Goal: Obtain resource: Obtain resource

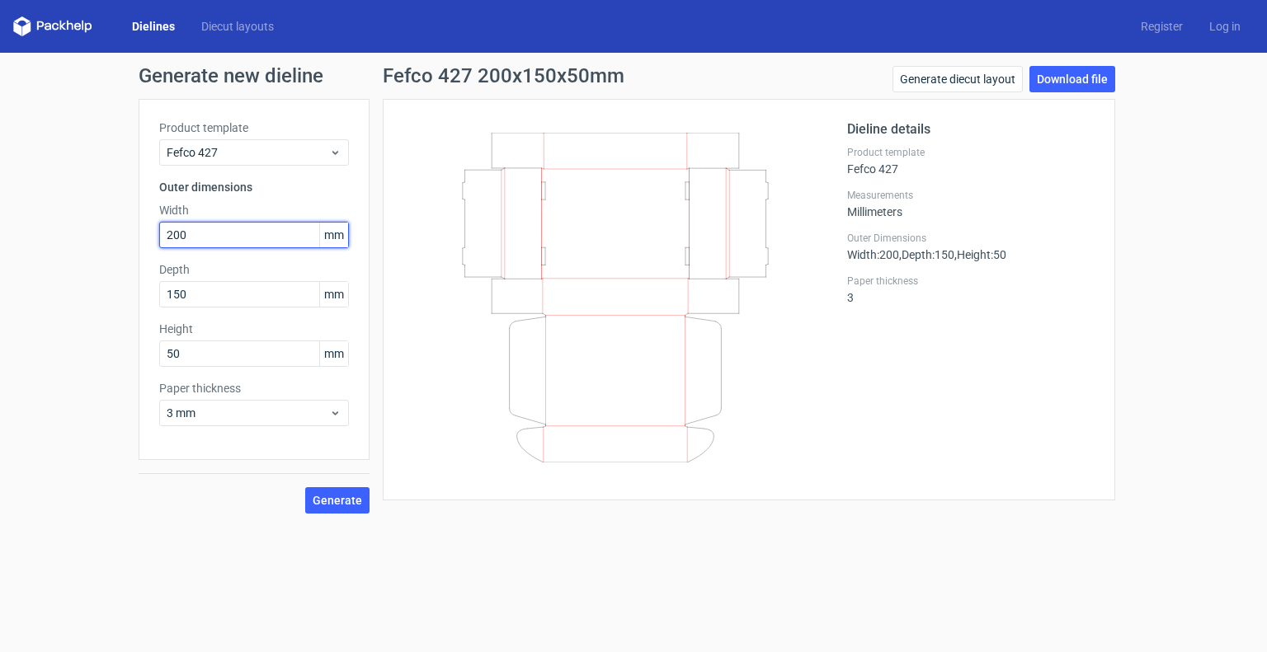
click at [227, 240] on input "200" at bounding box center [254, 235] width 190 height 26
type input "70"
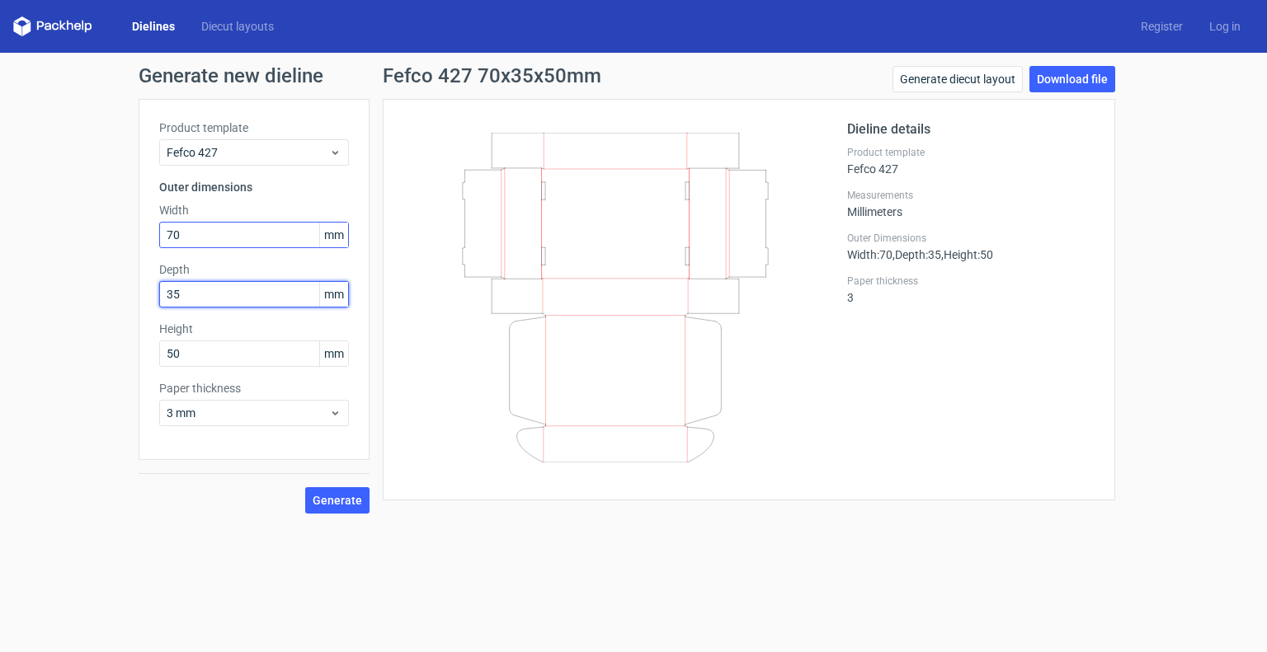
type input "35"
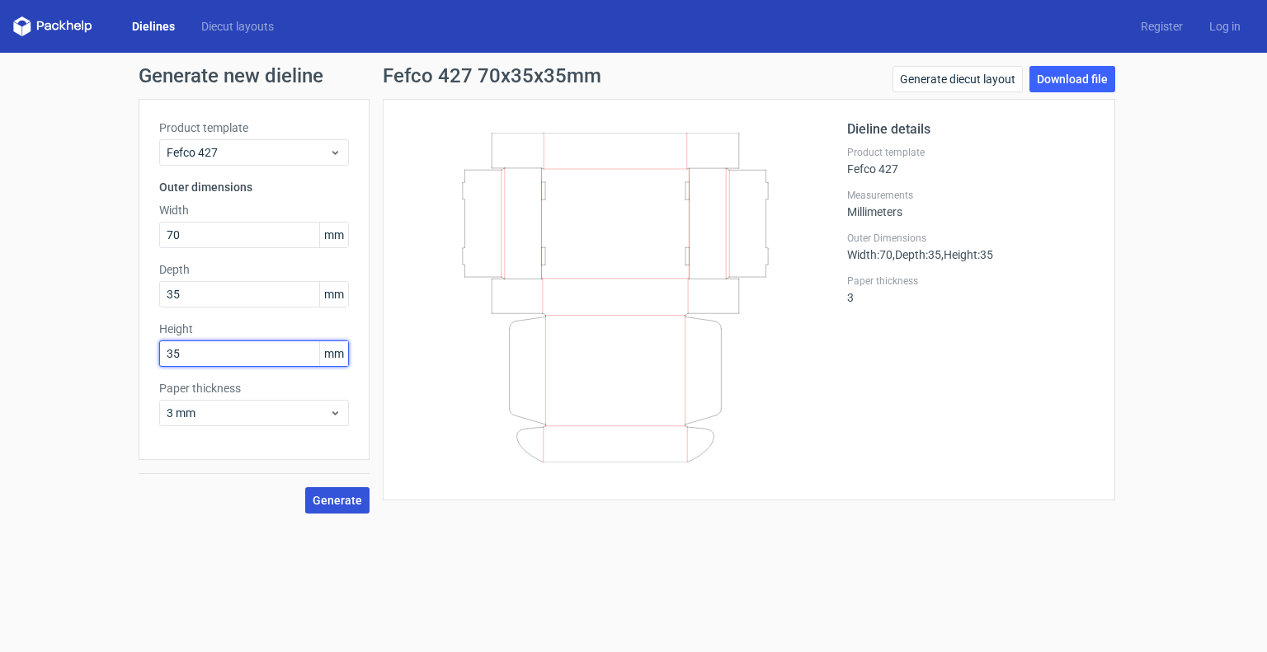
type input "35"
click at [327, 497] on span "Generate" at bounding box center [337, 501] width 49 height 12
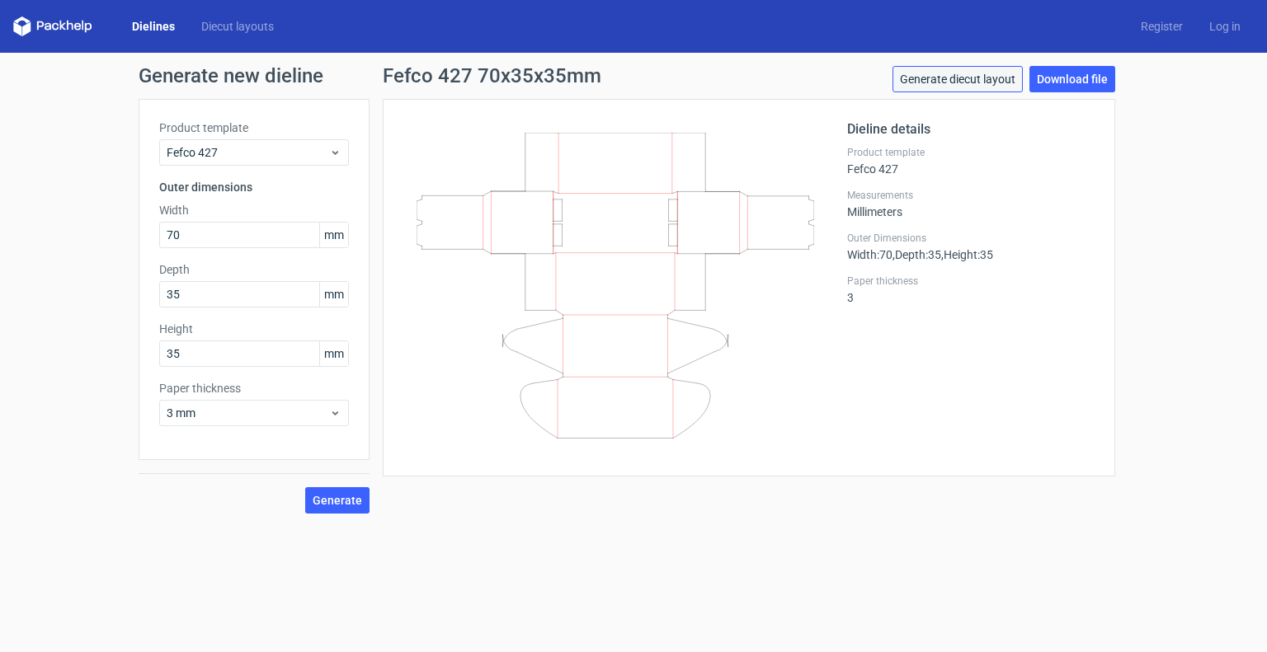
click at [953, 88] on link "Generate diecut layout" at bounding box center [957, 79] width 130 height 26
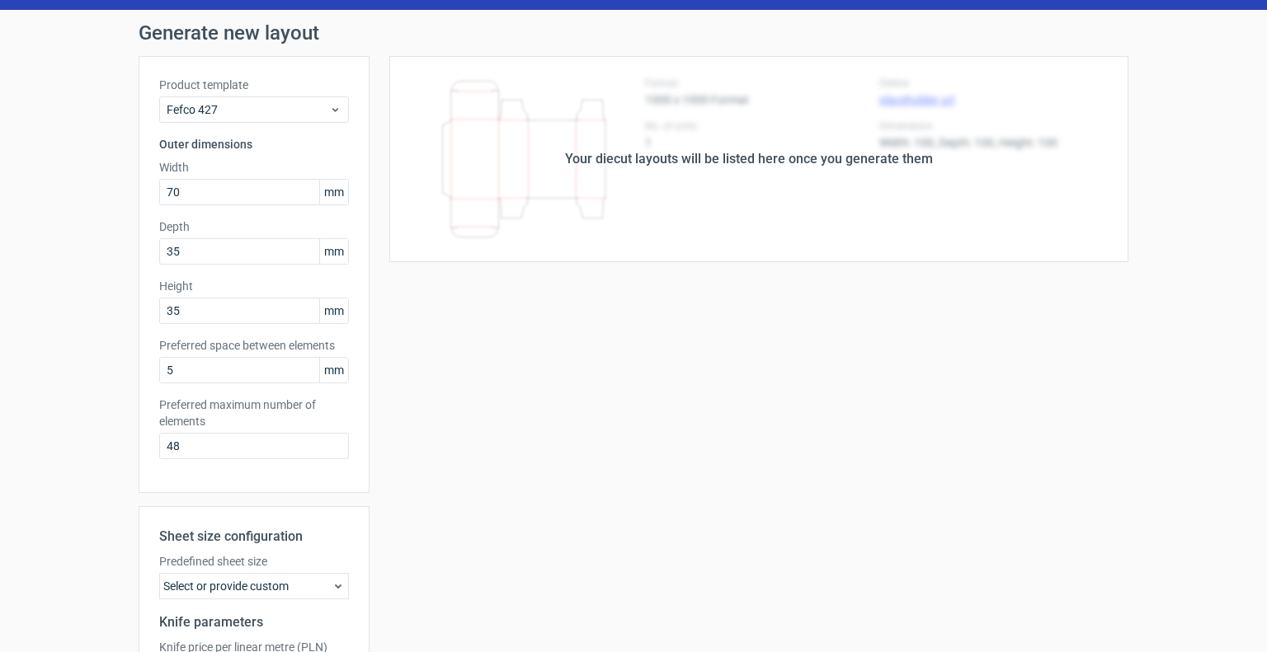
scroll to position [234, 0]
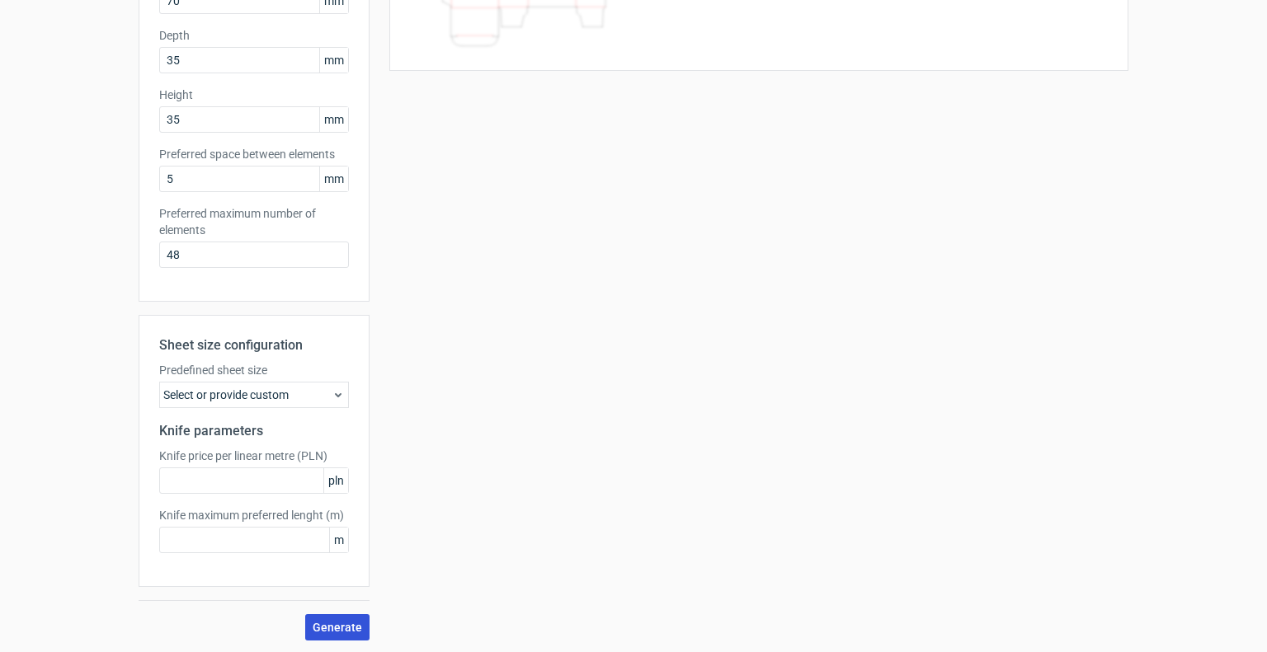
click at [318, 622] on span "Generate" at bounding box center [337, 628] width 49 height 12
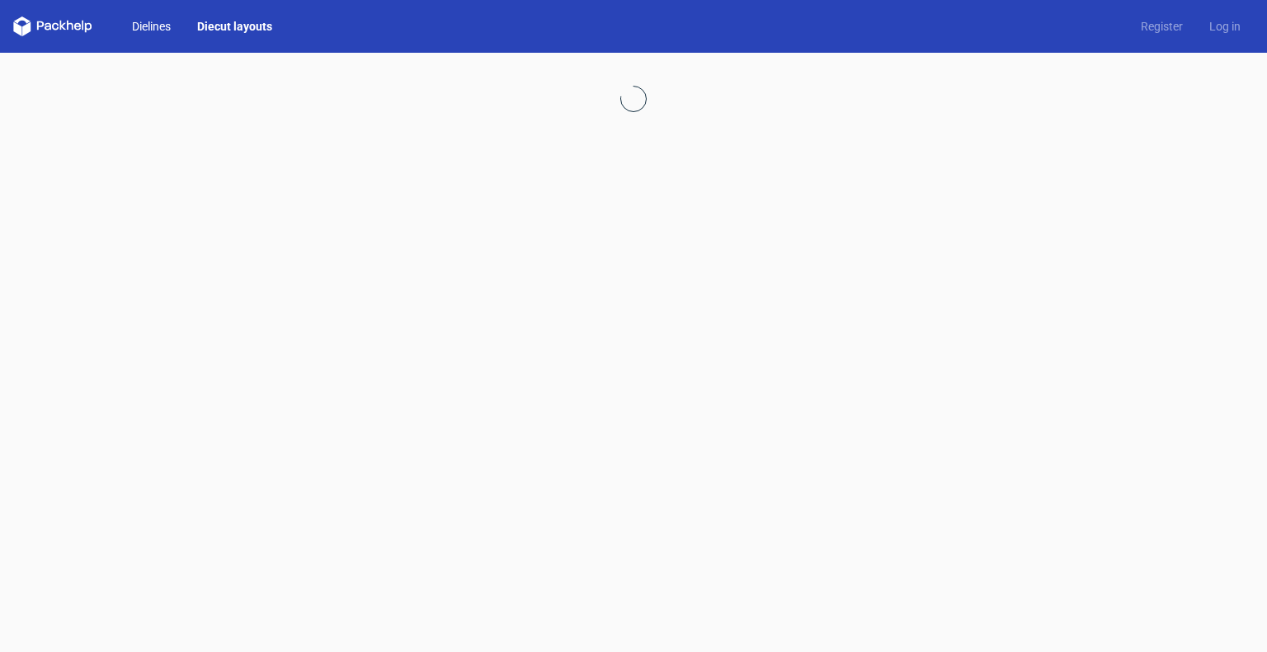
click at [131, 29] on link "Dielines" at bounding box center [151, 26] width 65 height 16
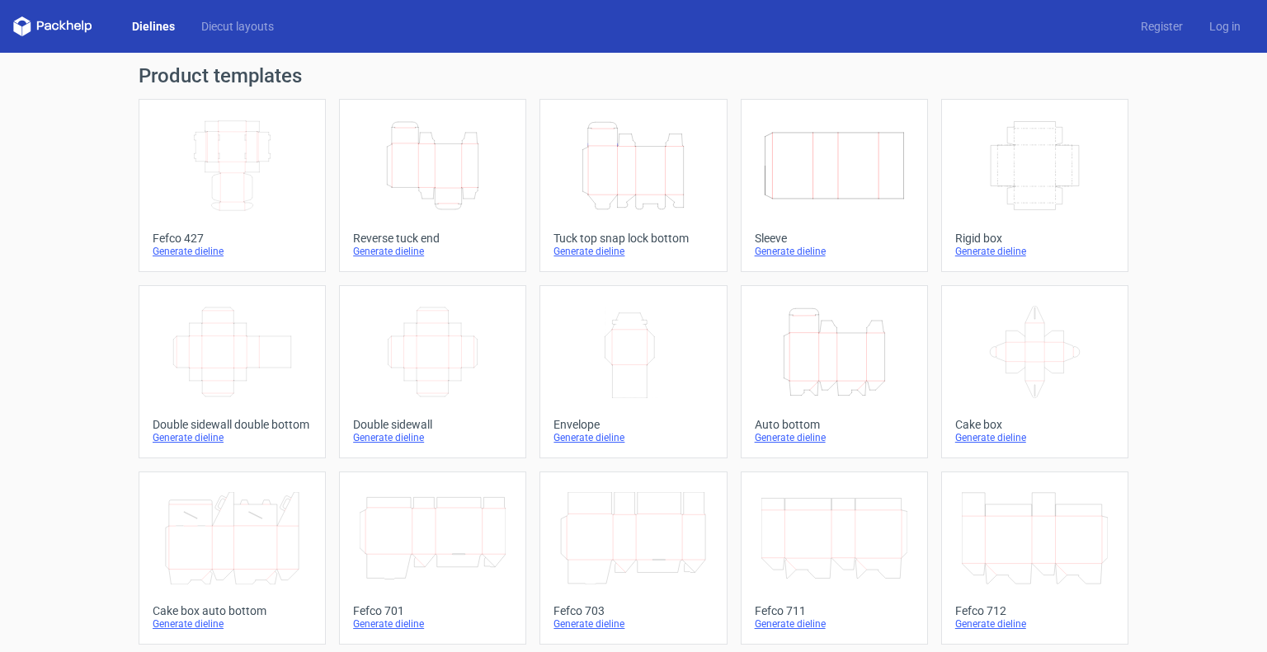
click at [229, 132] on icon "Width Depth Height" at bounding box center [232, 166] width 146 height 92
click at [69, 33] on icon at bounding box center [52, 26] width 79 height 20
click at [250, 142] on icon "Width Depth Height" at bounding box center [232, 166] width 146 height 92
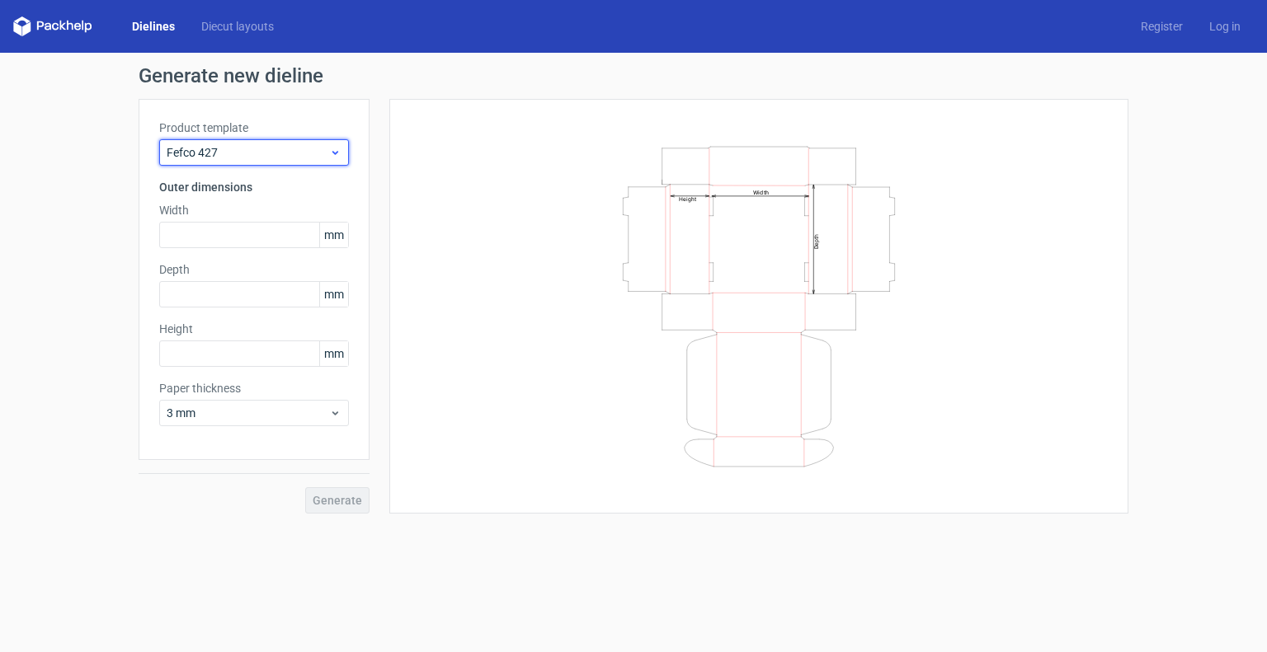
click at [270, 141] on div "Fefco 427" at bounding box center [254, 152] width 190 height 26
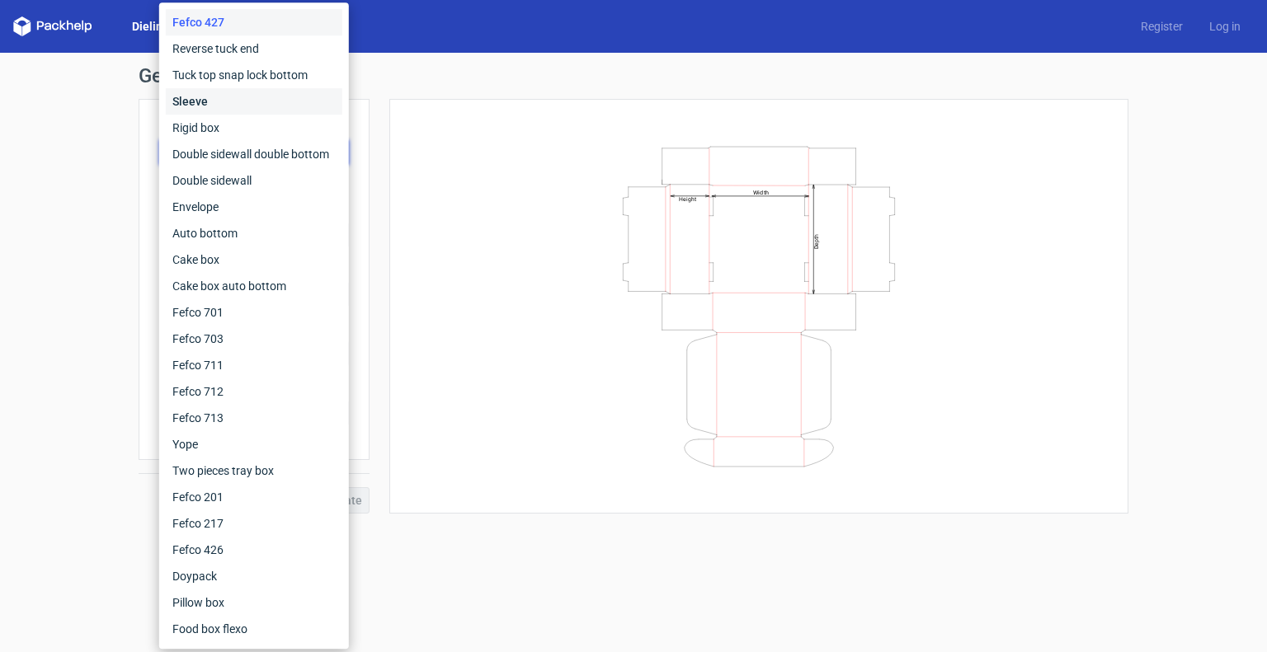
click at [266, 101] on div "Sleeve" at bounding box center [254, 101] width 176 height 26
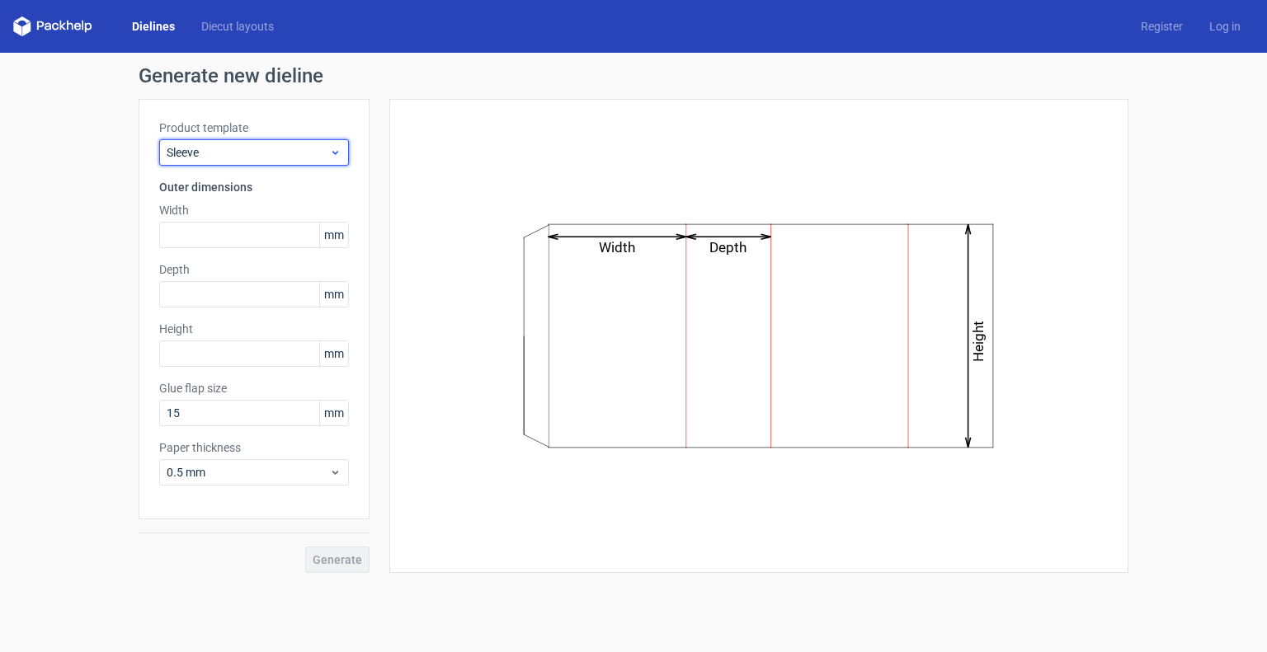
click at [252, 141] on div "Sleeve" at bounding box center [254, 152] width 190 height 26
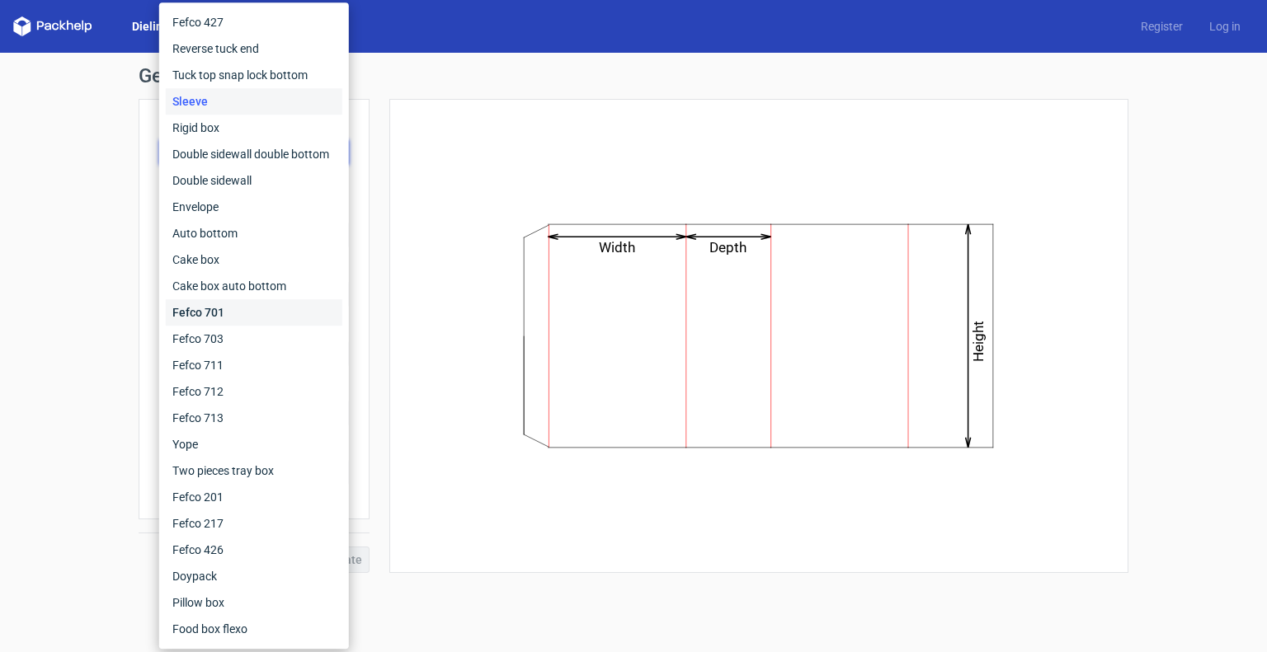
click at [238, 318] on div "Fefco 701" at bounding box center [254, 312] width 176 height 26
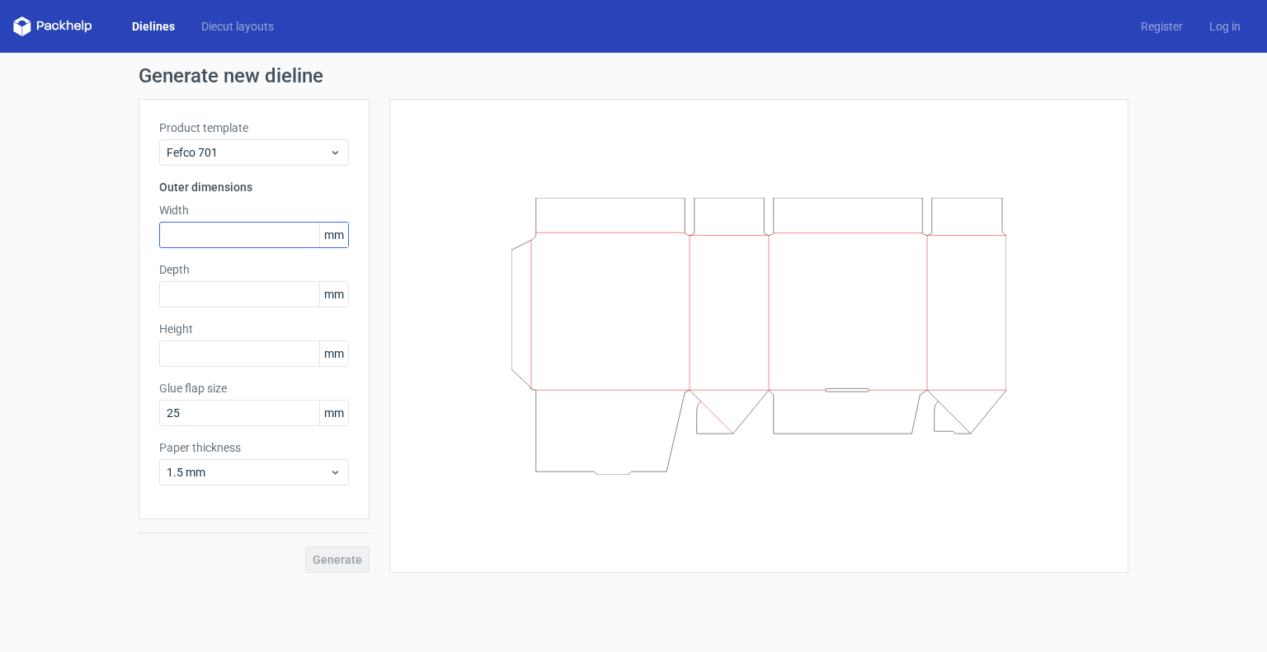
drag, startPoint x: 211, startPoint y: 220, endPoint x: 202, endPoint y: 242, distance: 24.0
click at [202, 242] on div "Width mm" at bounding box center [254, 225] width 190 height 46
click at [202, 242] on input "text" at bounding box center [254, 235] width 190 height 26
click at [292, 468] on span "1.5 mm" at bounding box center [248, 472] width 162 height 16
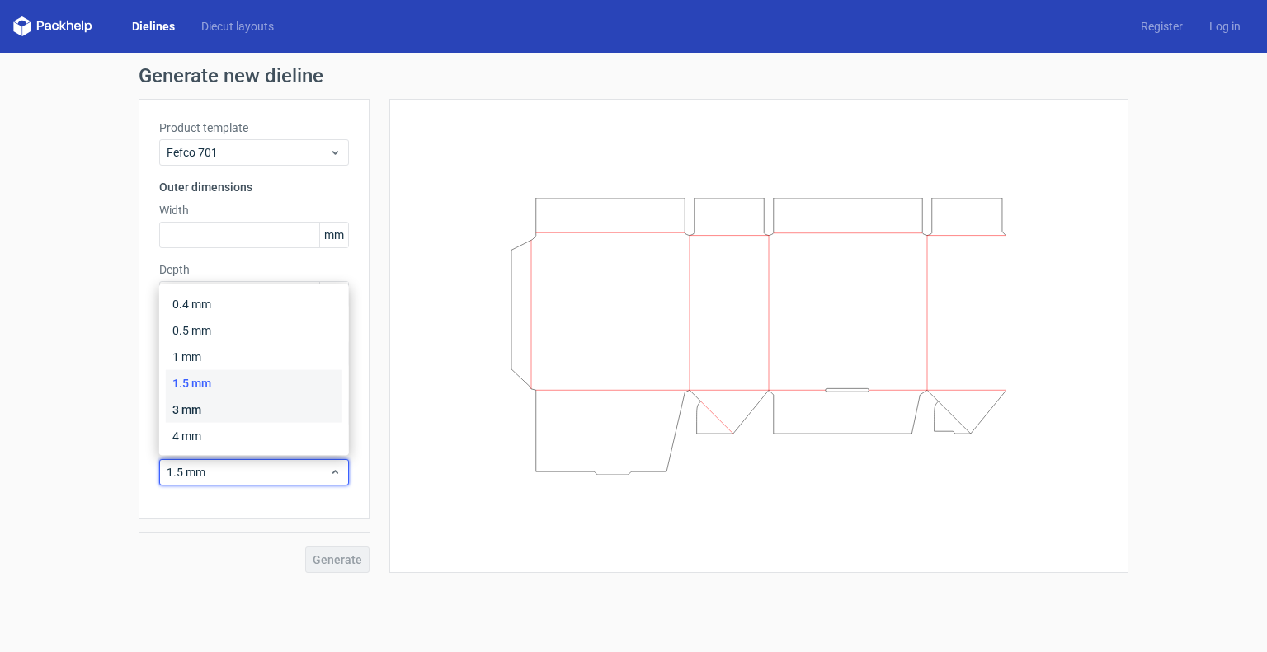
click at [238, 397] on div "3 mm" at bounding box center [254, 410] width 176 height 26
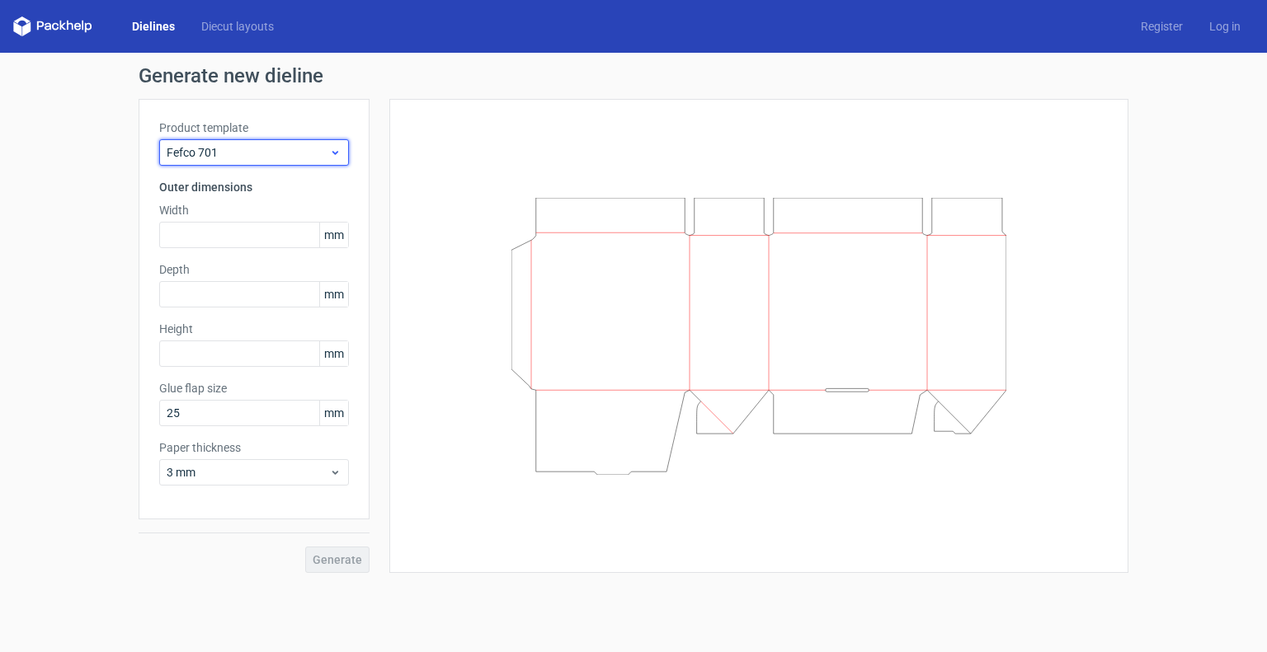
click at [260, 153] on span "Fefco 701" at bounding box center [248, 152] width 162 height 16
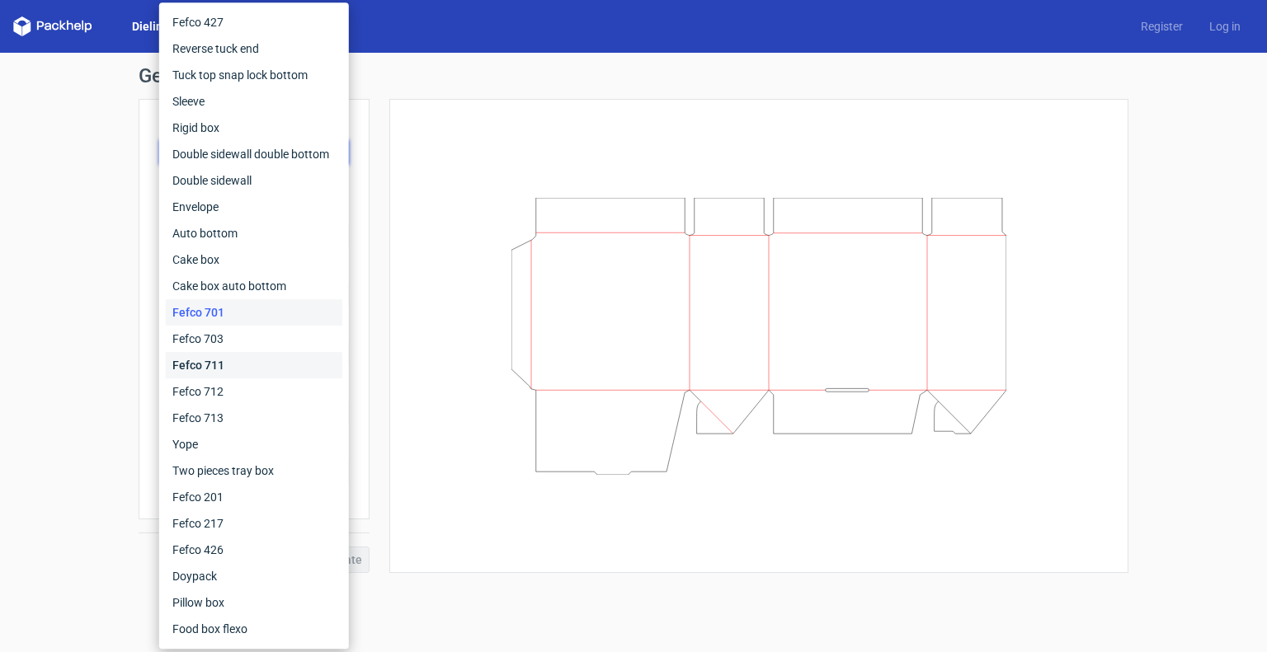
click at [221, 353] on div "Fefco 711" at bounding box center [254, 365] width 176 height 26
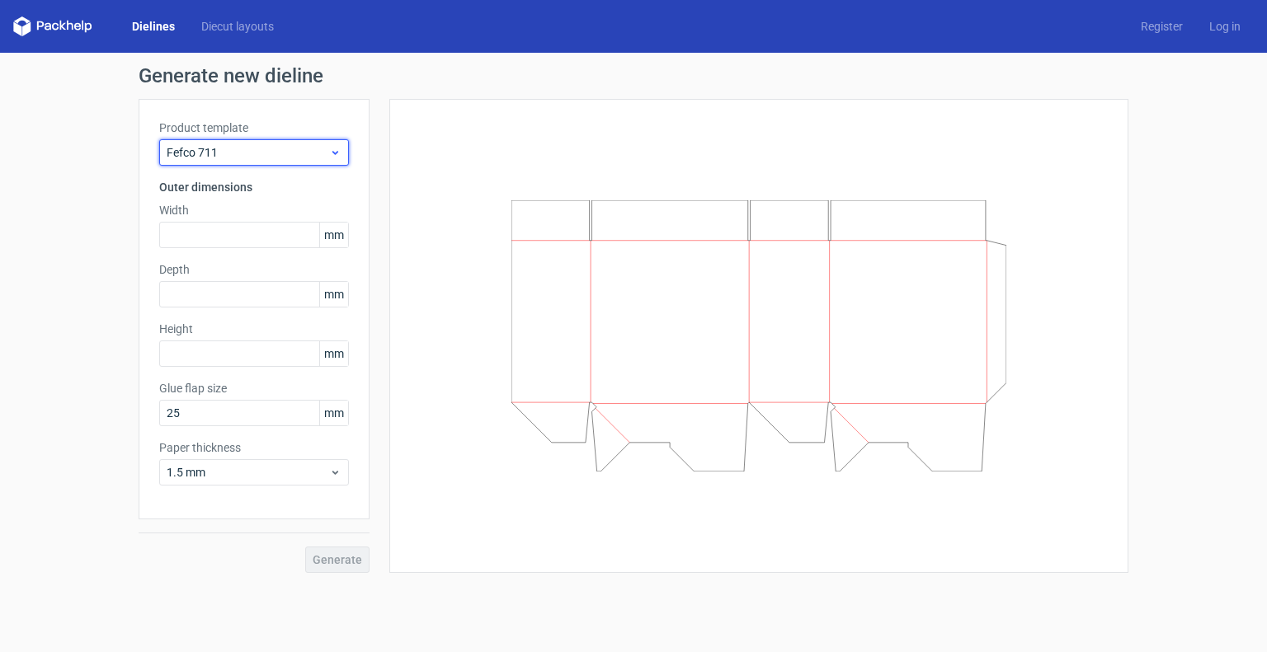
click at [299, 152] on span "Fefco 711" at bounding box center [248, 152] width 162 height 16
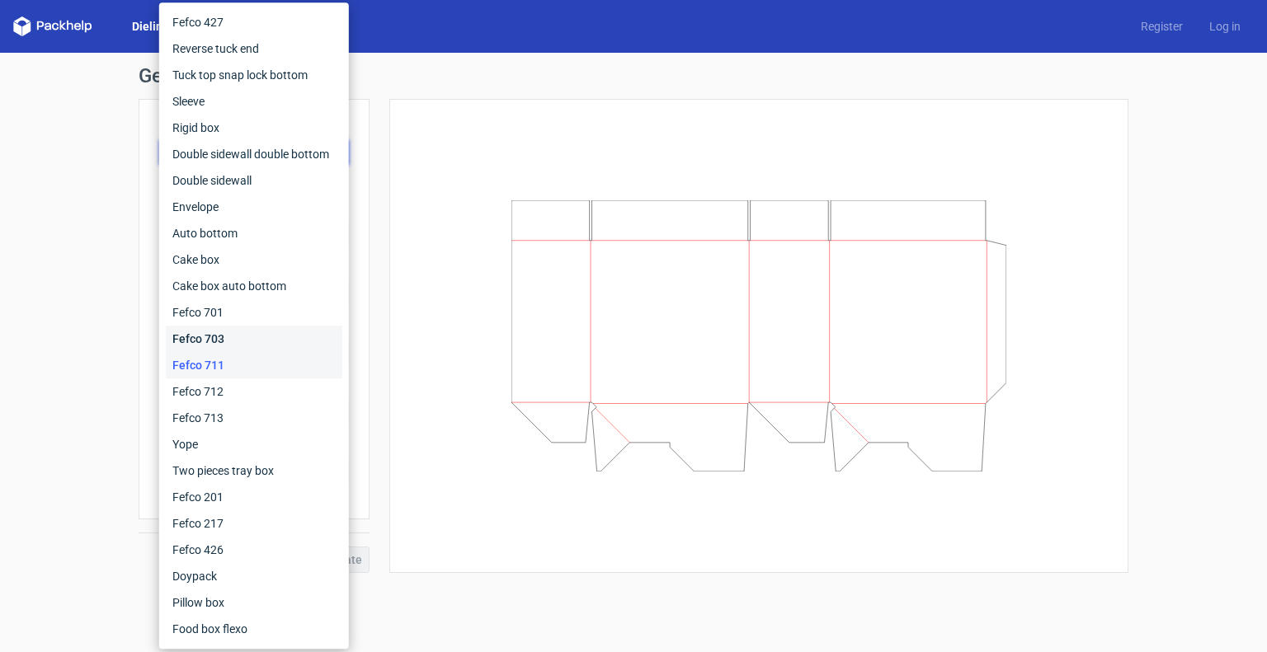
click at [223, 344] on div "Fefco 703" at bounding box center [254, 339] width 176 height 26
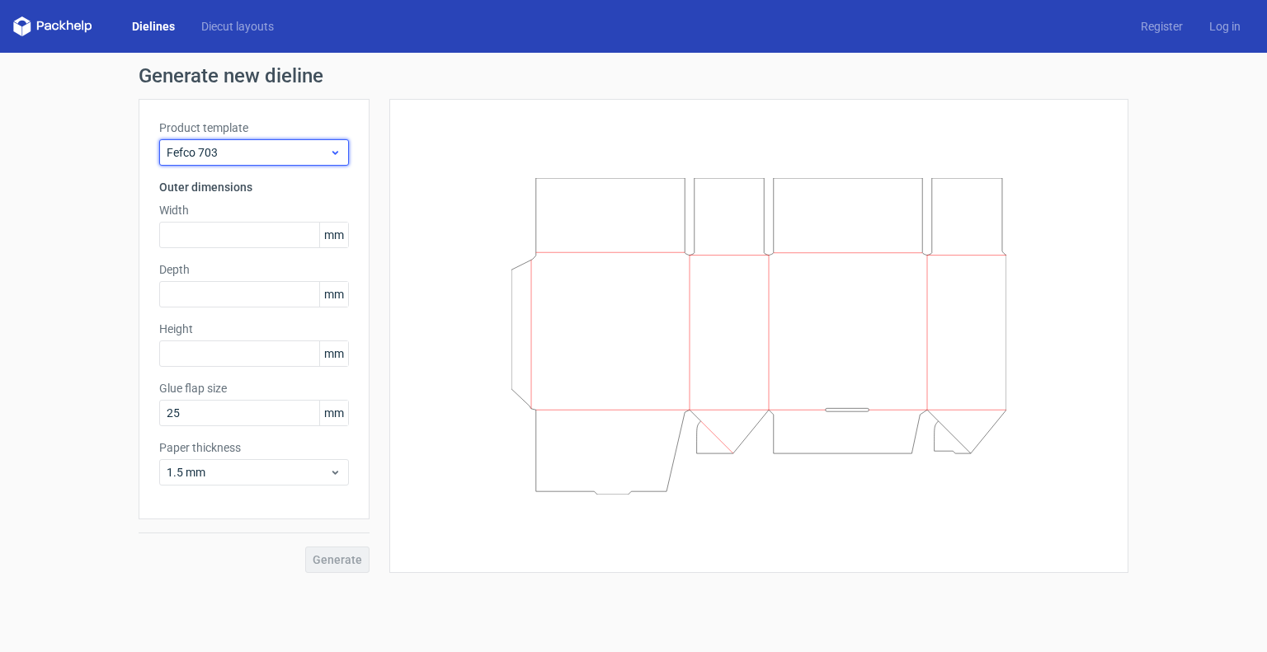
click at [261, 156] on span "Fefco 703" at bounding box center [248, 152] width 162 height 16
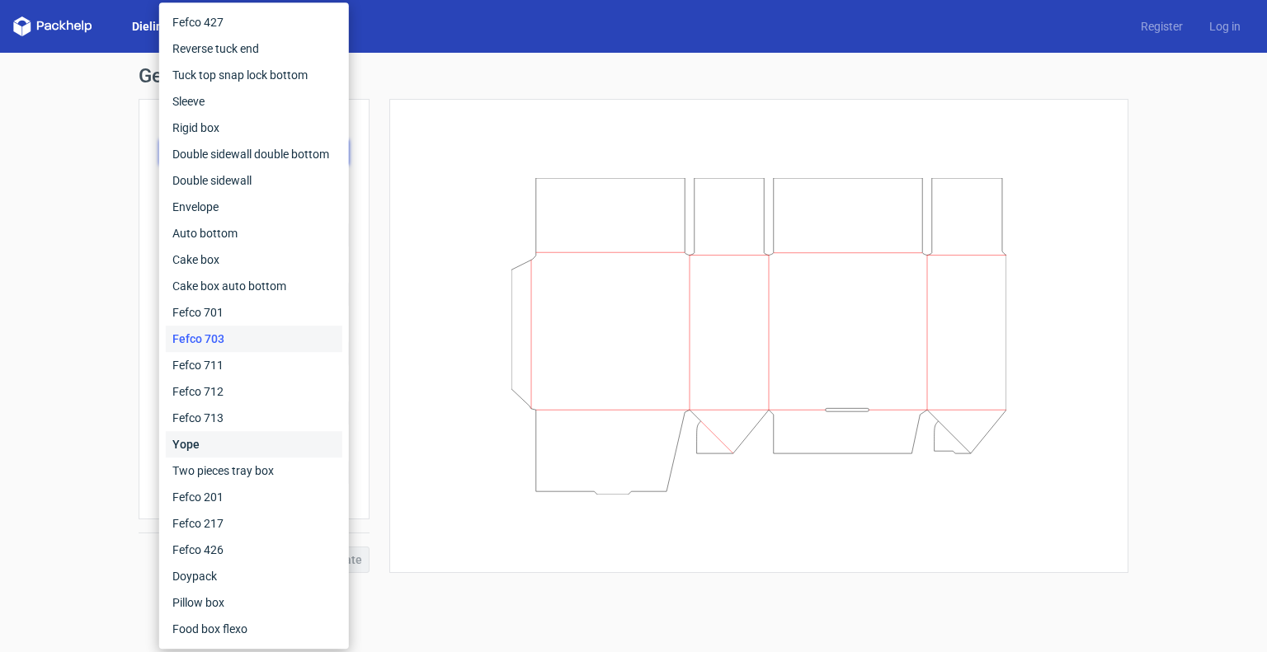
click at [217, 444] on div "Yope" at bounding box center [254, 444] width 176 height 26
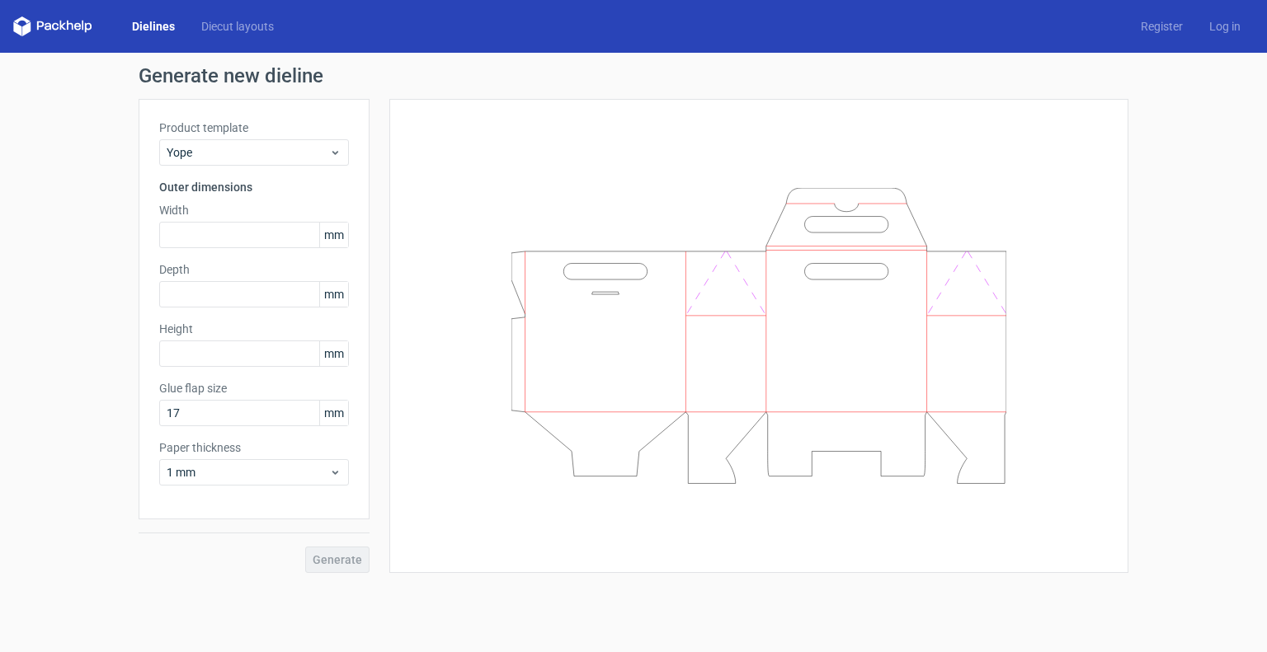
click at [273, 171] on div "Product template Yope Outer dimensions Width mm Depth mm Height mm Glue flap si…" at bounding box center [254, 309] width 231 height 421
click at [286, 153] on span "Yope" at bounding box center [248, 152] width 162 height 16
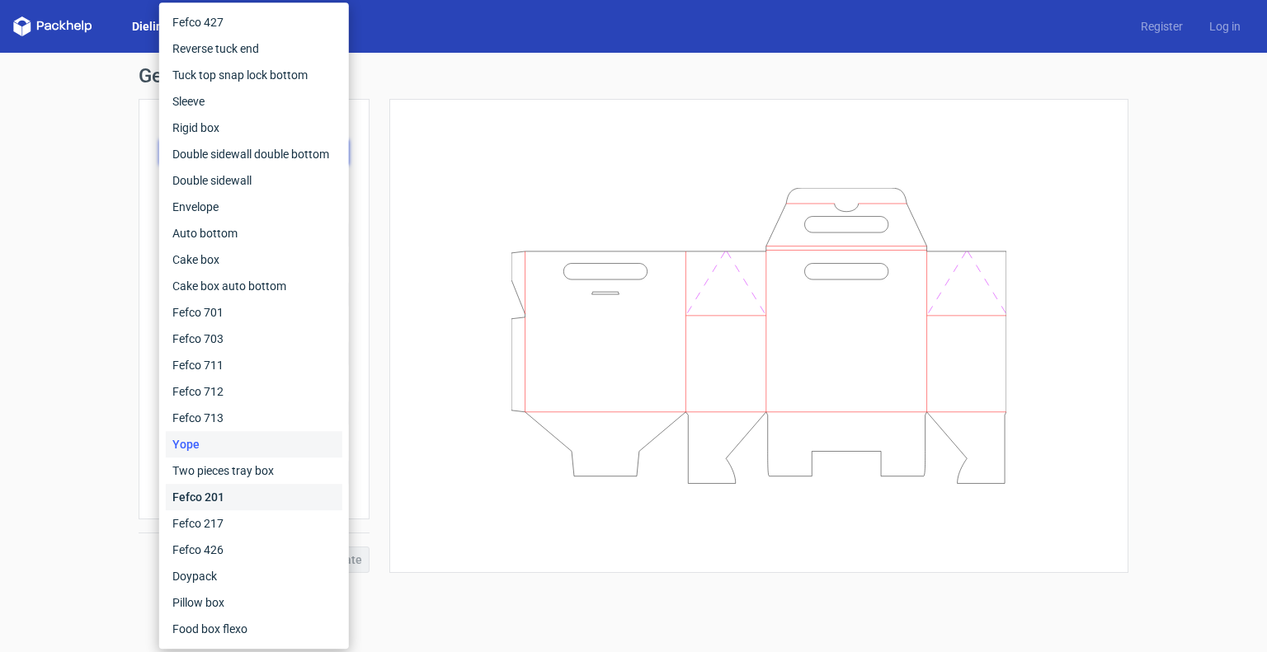
click at [220, 487] on div "Fefco 201" at bounding box center [254, 497] width 176 height 26
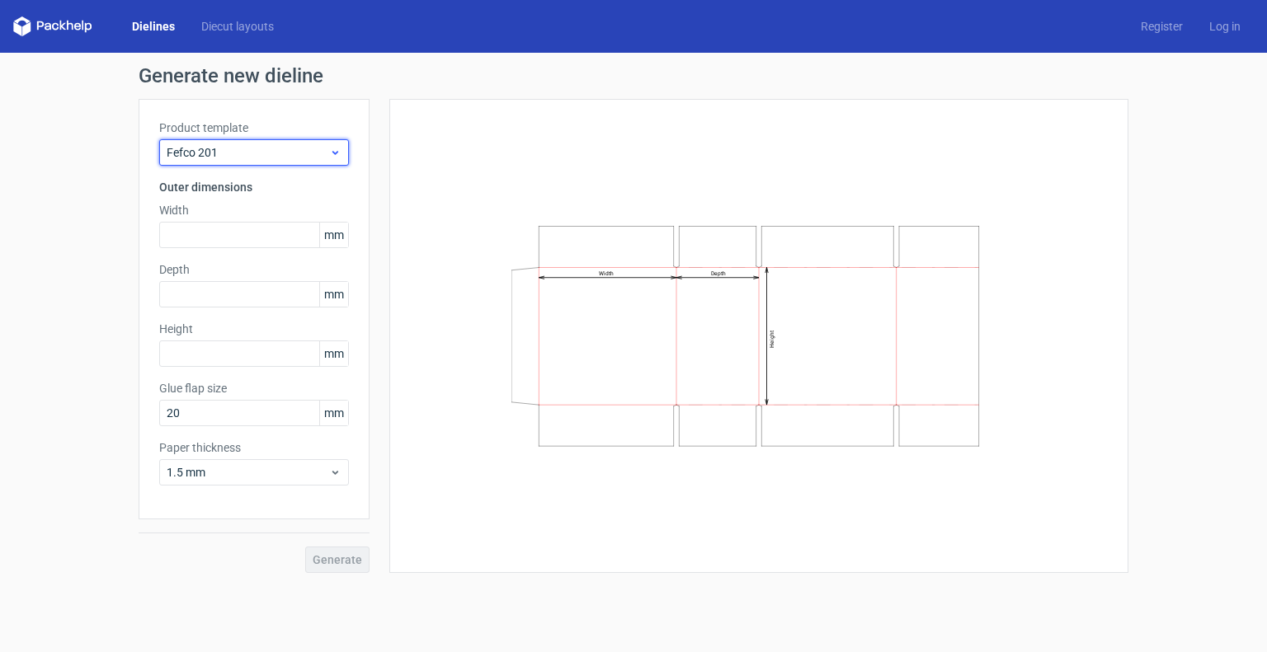
click at [275, 164] on div "Fefco 201" at bounding box center [254, 152] width 190 height 26
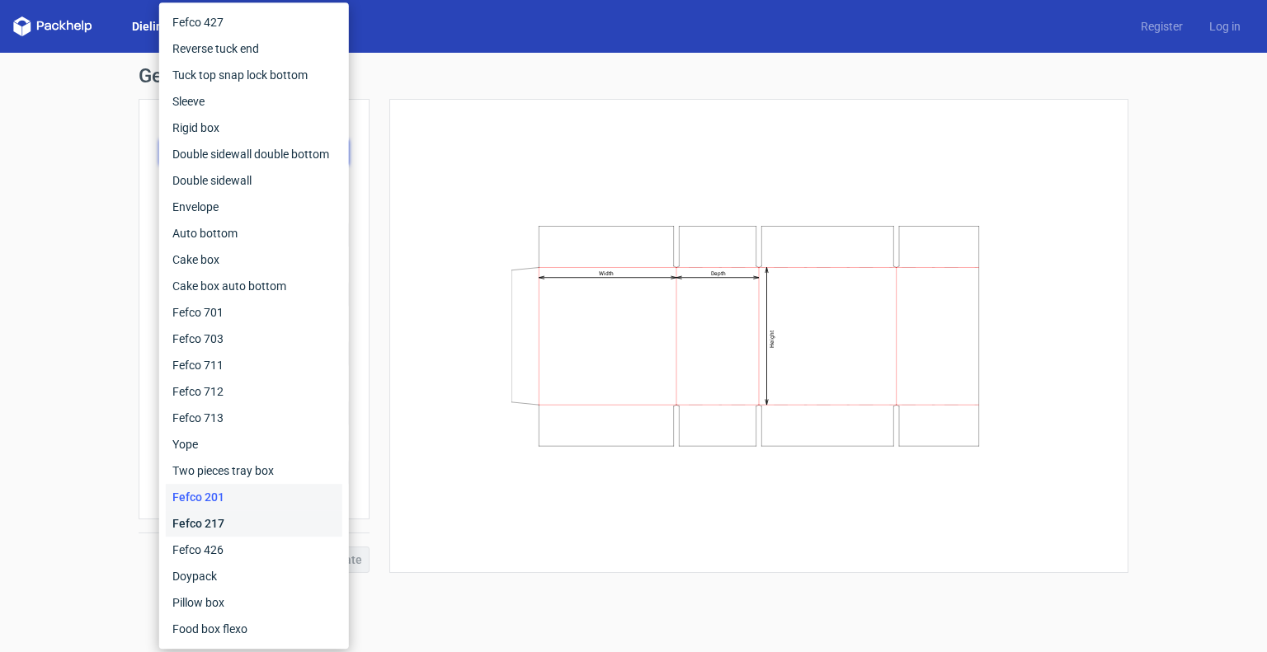
click at [226, 520] on div "Fefco 217" at bounding box center [254, 523] width 176 height 26
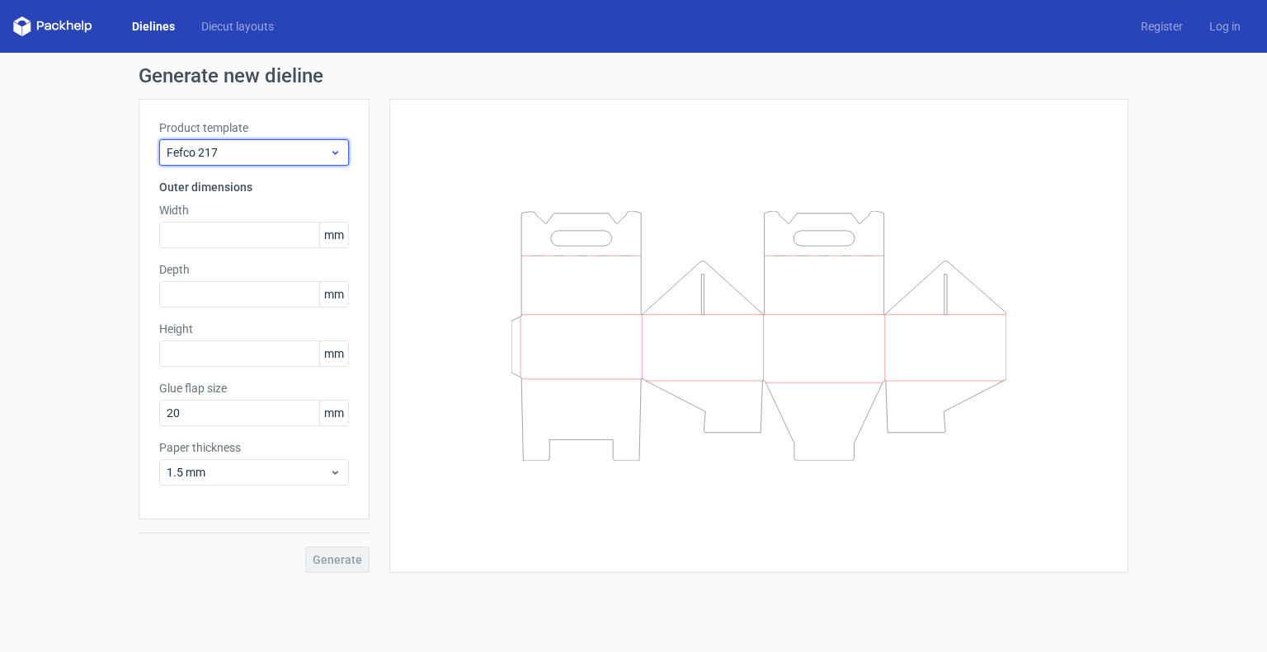
click at [256, 158] on span "Fefco 217" at bounding box center [248, 152] width 162 height 16
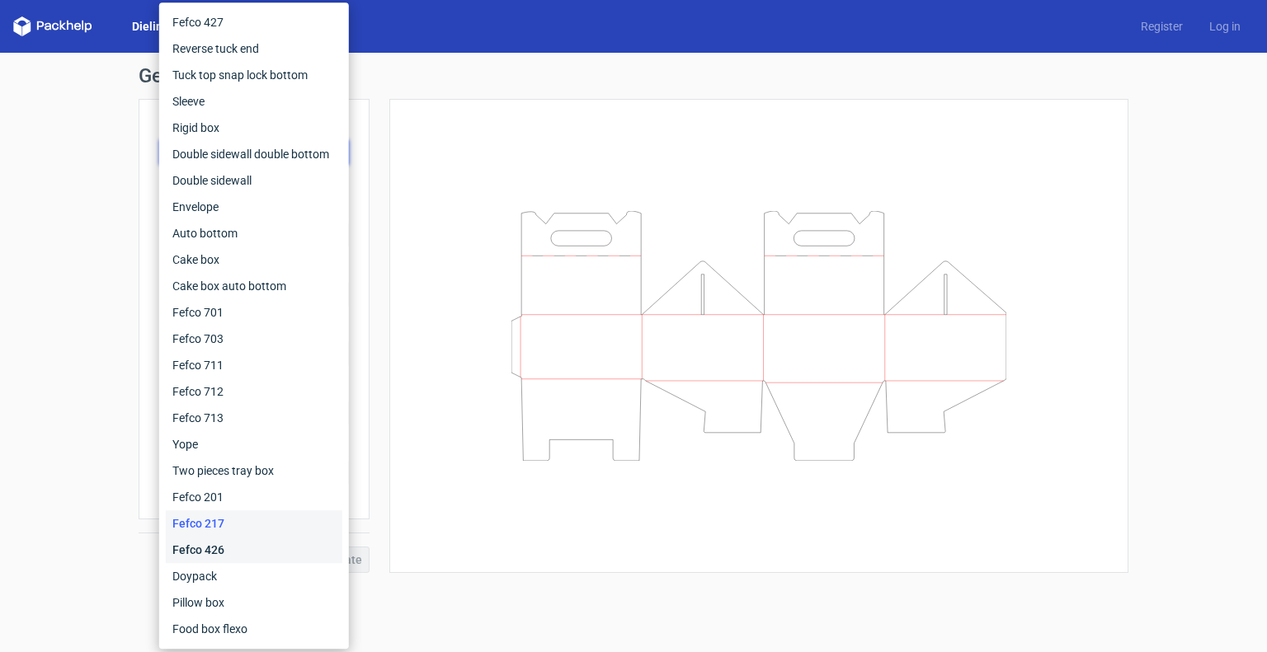
click at [217, 553] on div "Fefco 426" at bounding box center [254, 550] width 176 height 26
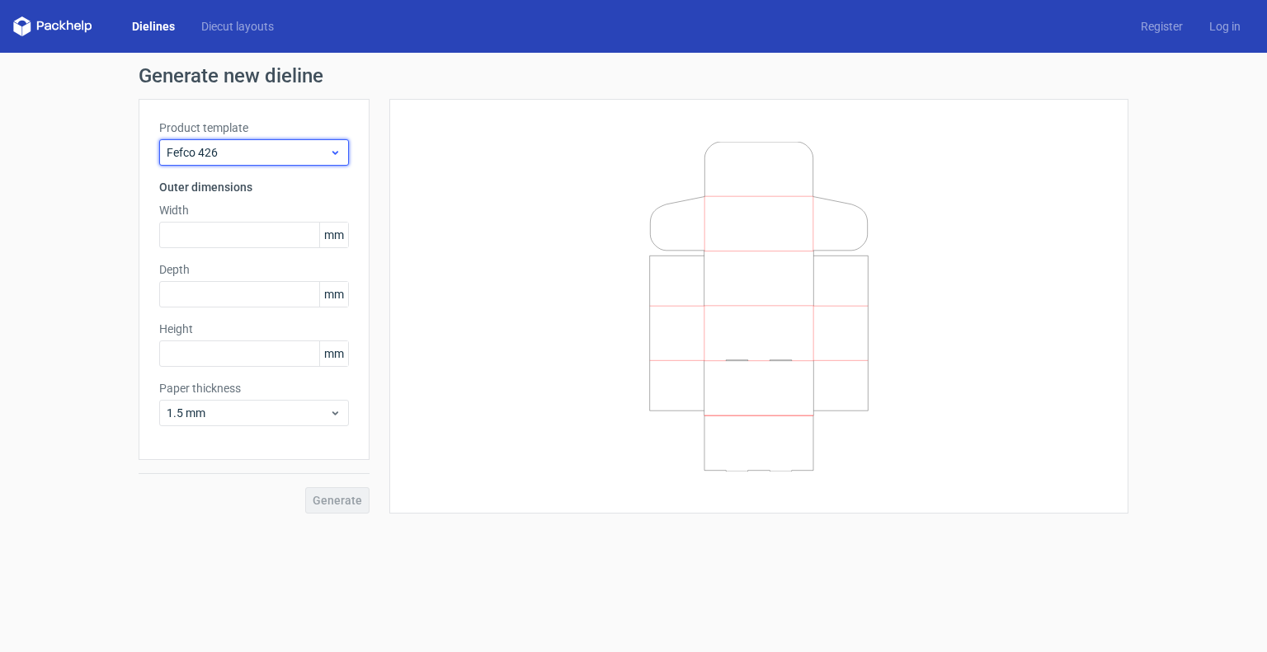
click at [274, 164] on div "Fefco 426" at bounding box center [254, 152] width 190 height 26
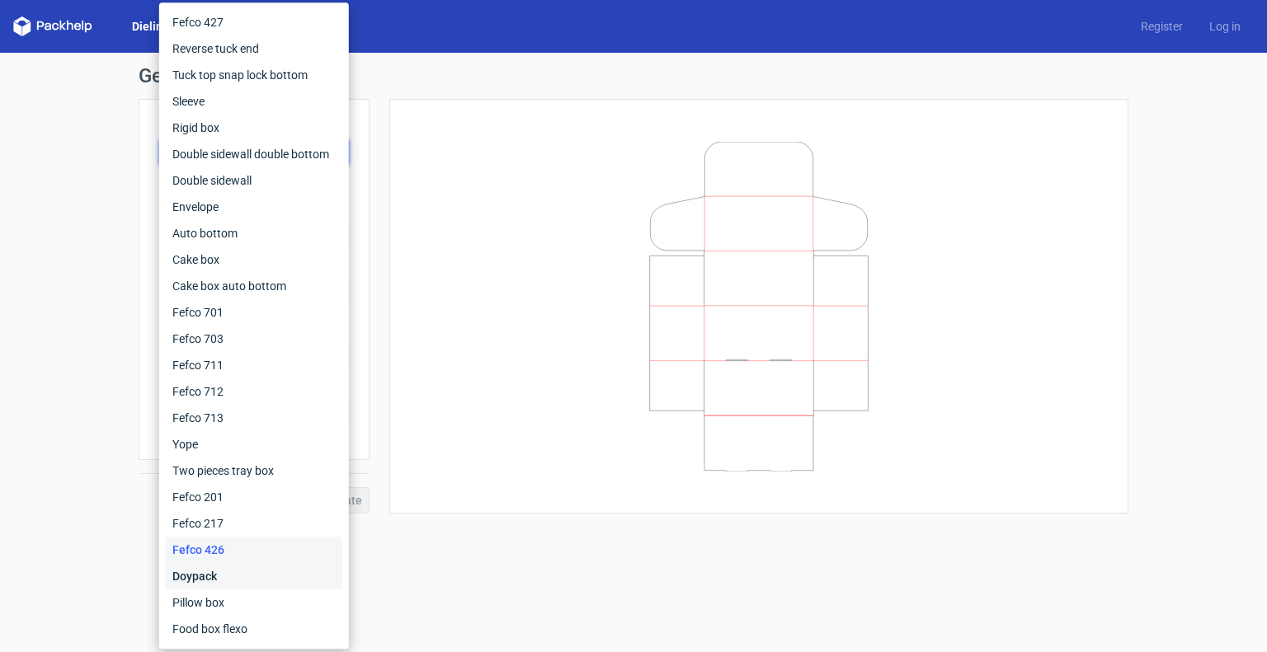
click at [198, 580] on div "Doypack" at bounding box center [254, 576] width 176 height 26
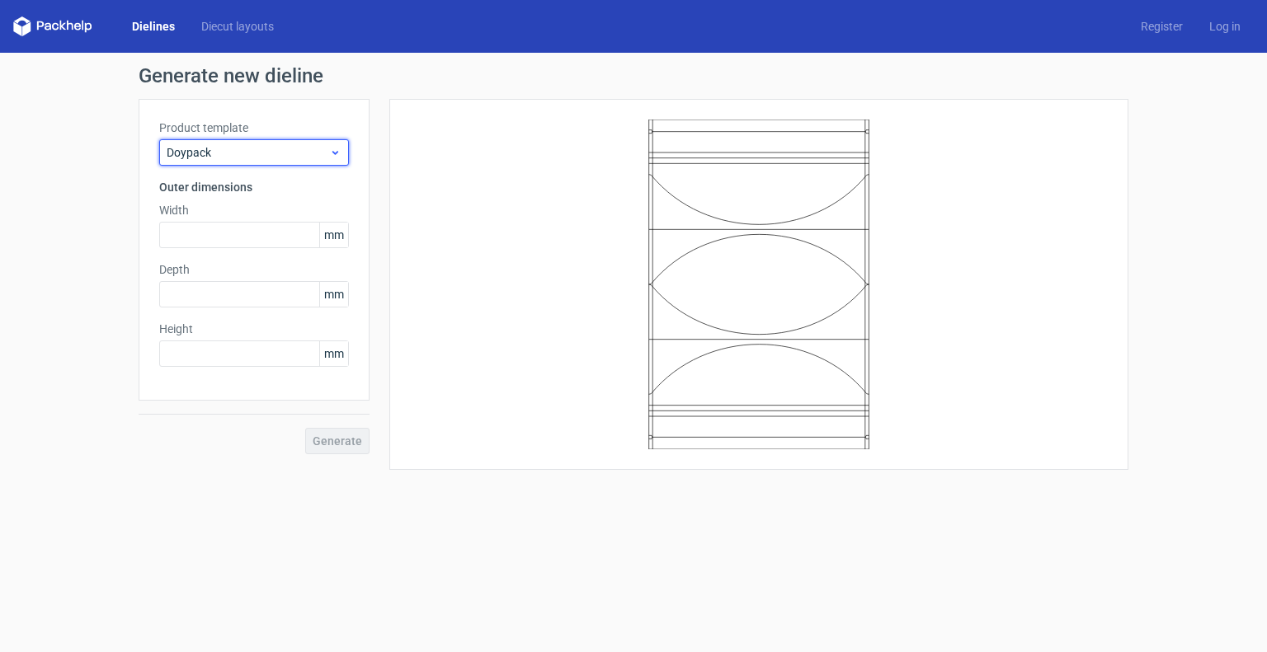
click at [287, 144] on span "Doypack" at bounding box center [248, 152] width 162 height 16
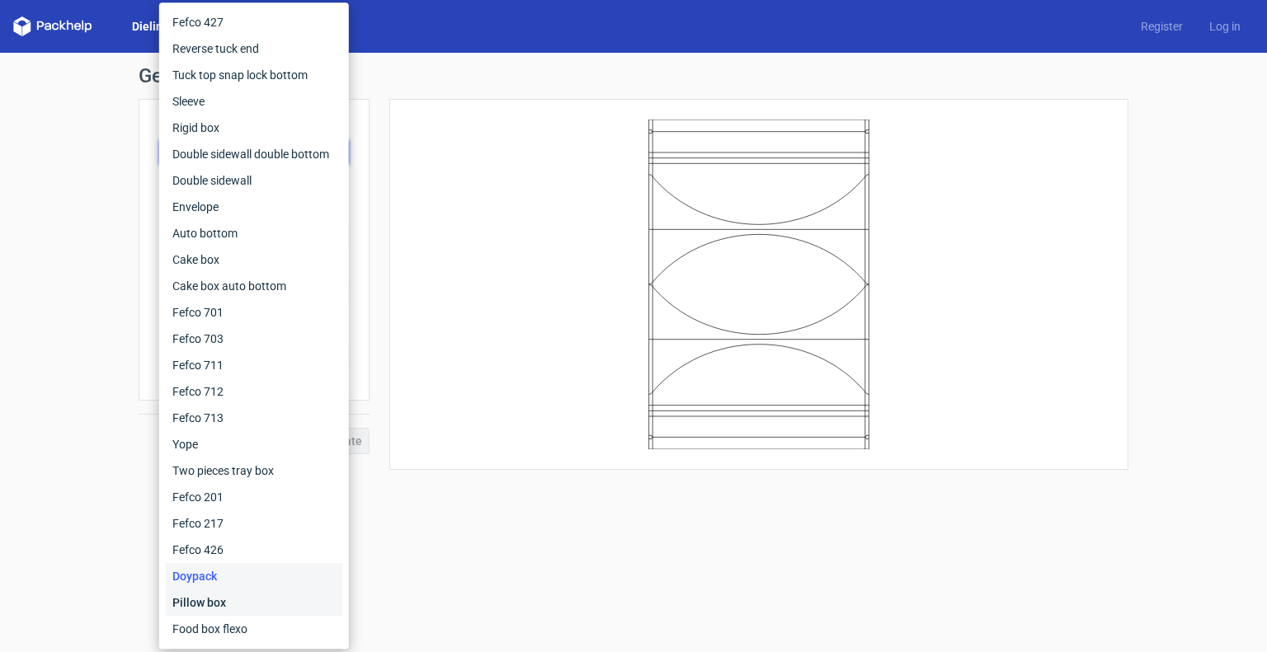
click at [219, 603] on div "Pillow box" at bounding box center [254, 603] width 176 height 26
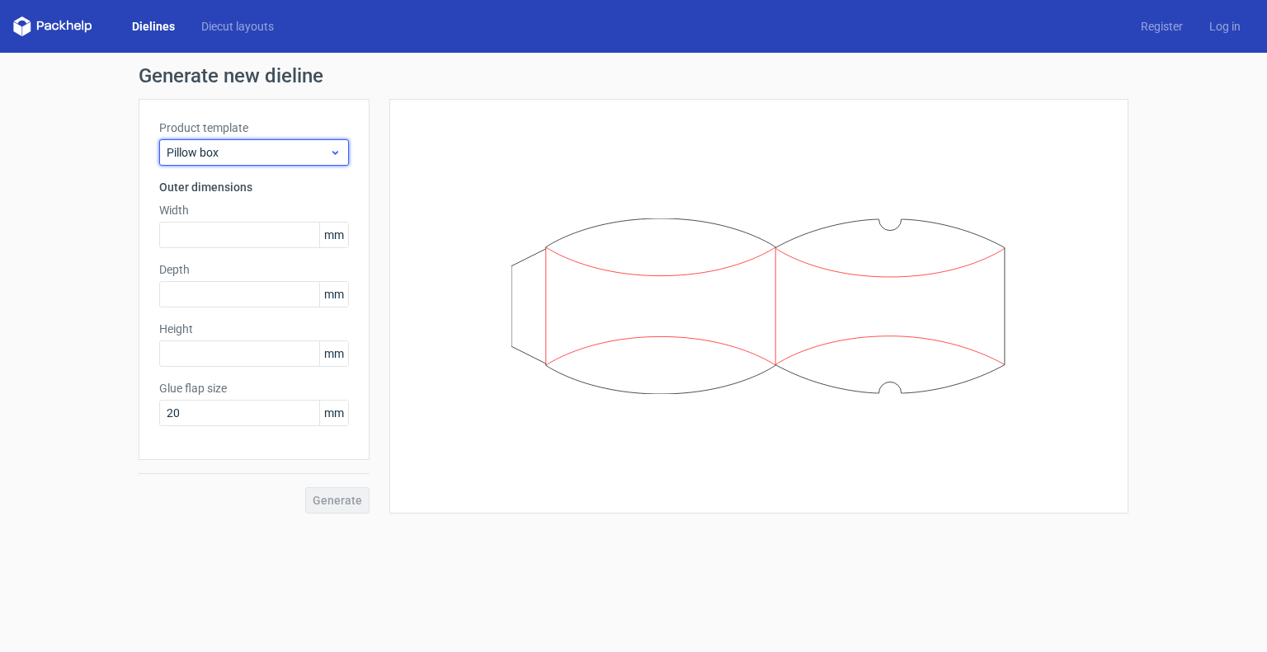
click at [267, 158] on span "Pillow box" at bounding box center [248, 152] width 162 height 16
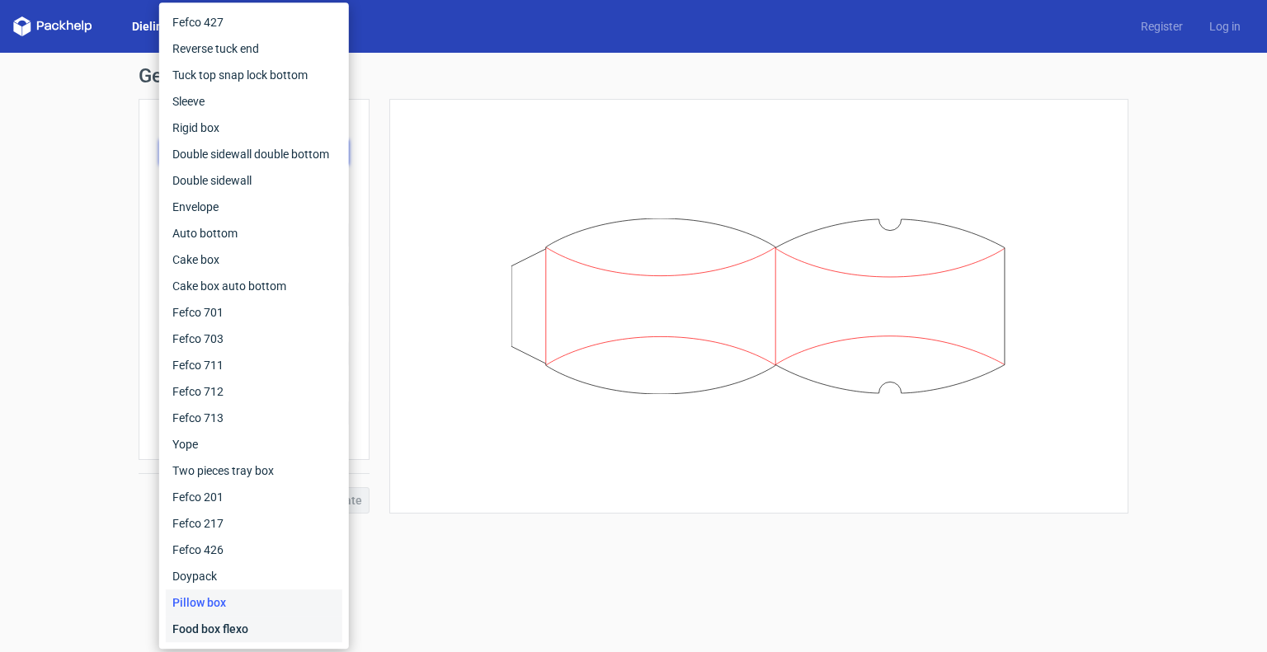
click at [238, 622] on div "Food box flexo" at bounding box center [254, 629] width 176 height 26
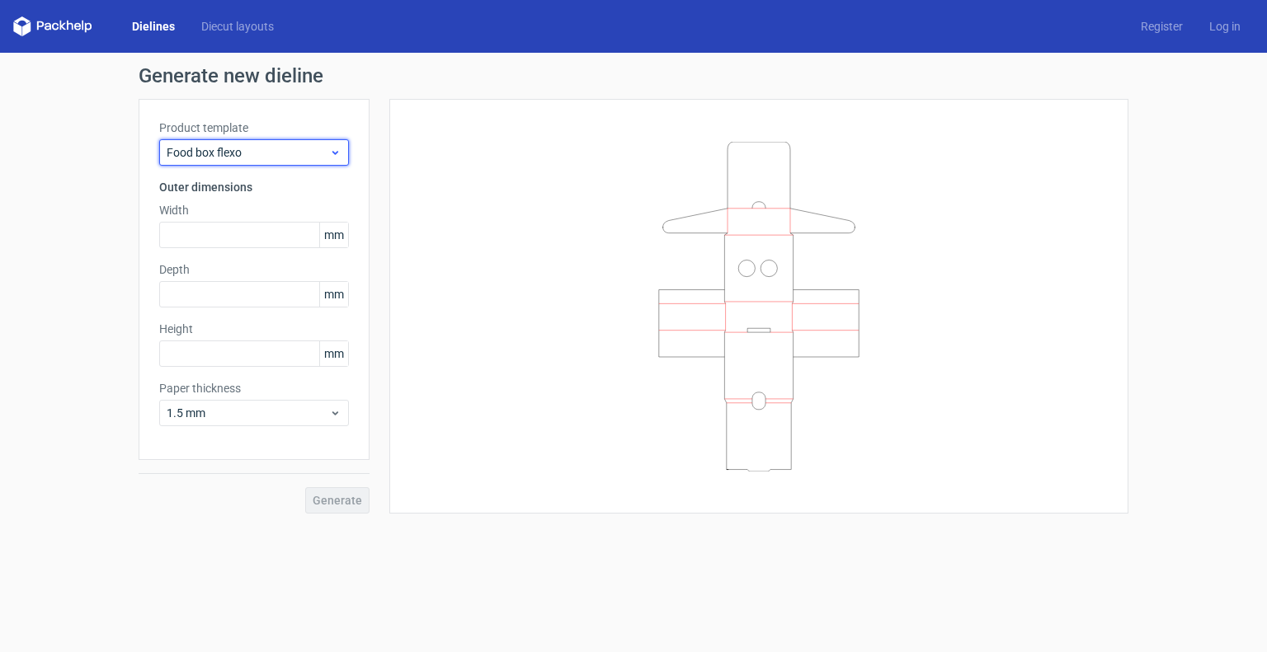
click at [257, 158] on span "Food box flexo" at bounding box center [248, 152] width 162 height 16
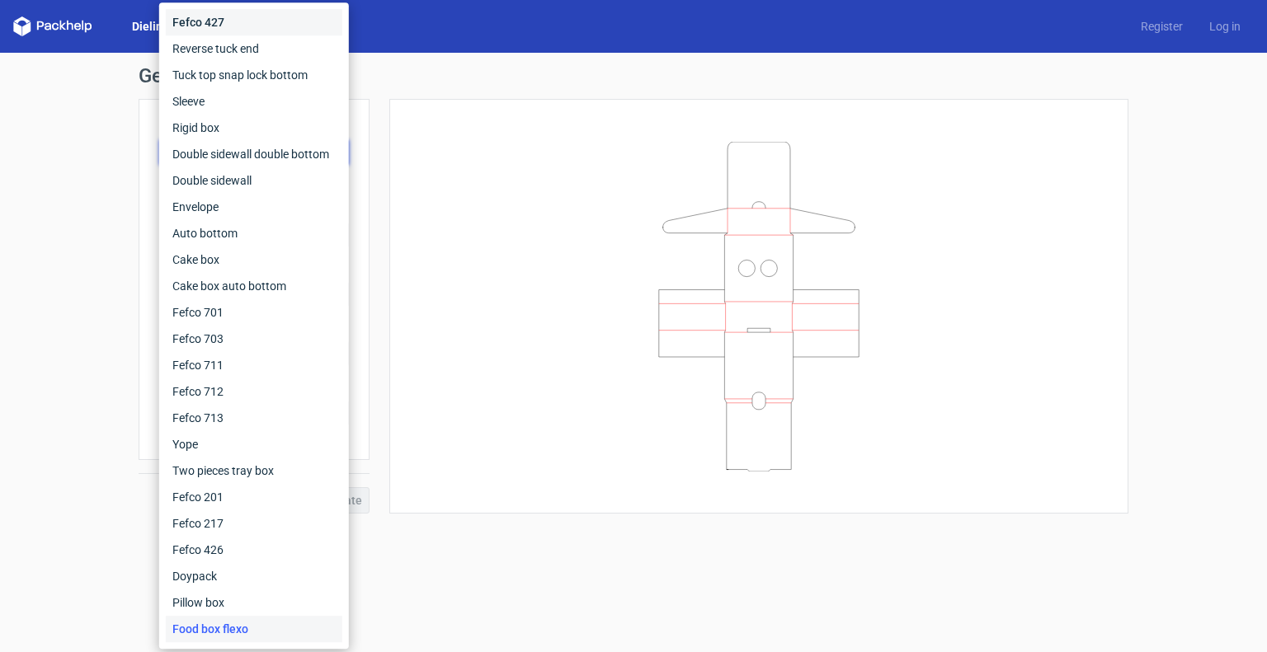
click at [246, 11] on div "Fefco 427" at bounding box center [254, 22] width 176 height 26
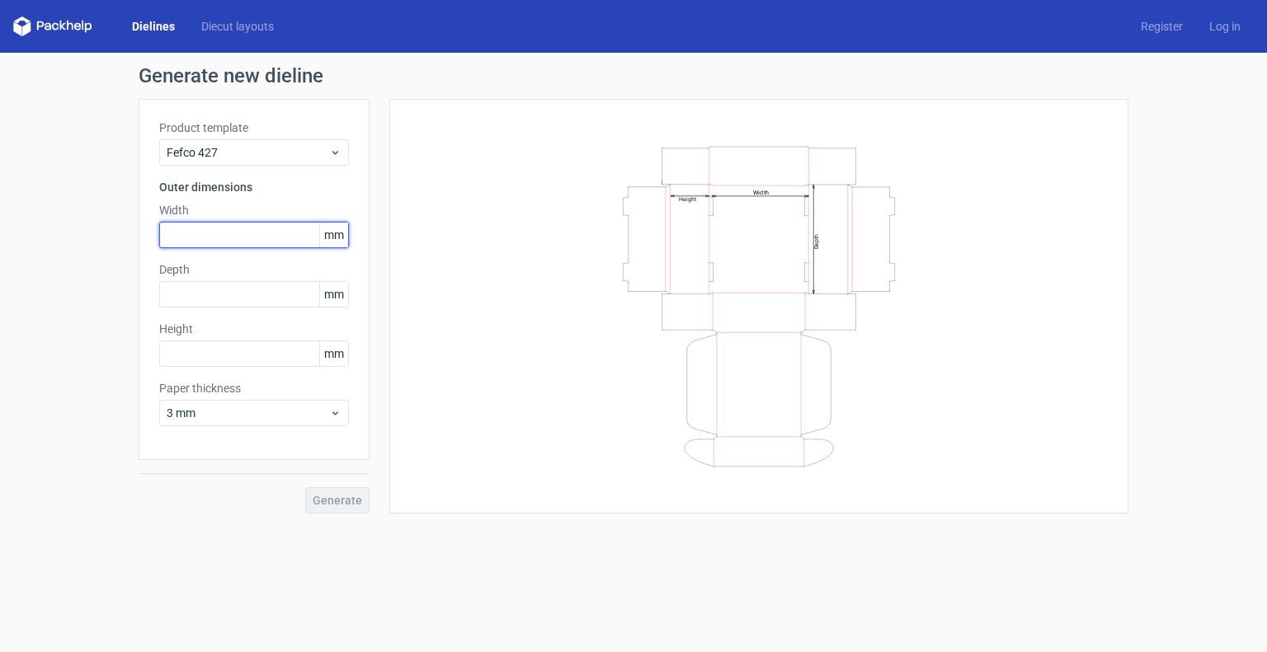
click at [200, 232] on input "text" at bounding box center [254, 235] width 190 height 26
click at [449, 319] on div "Width Depth Height" at bounding box center [759, 307] width 698 height 374
click at [209, 238] on input "text" at bounding box center [254, 235] width 190 height 26
type input "82"
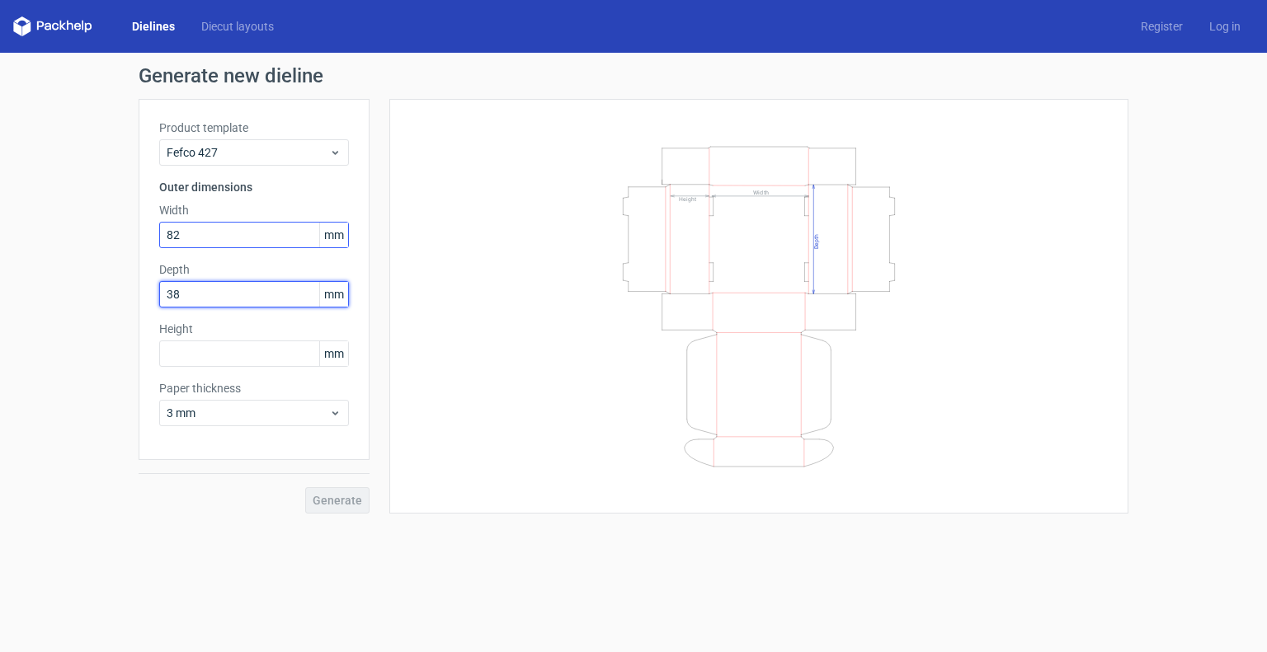
type input "38"
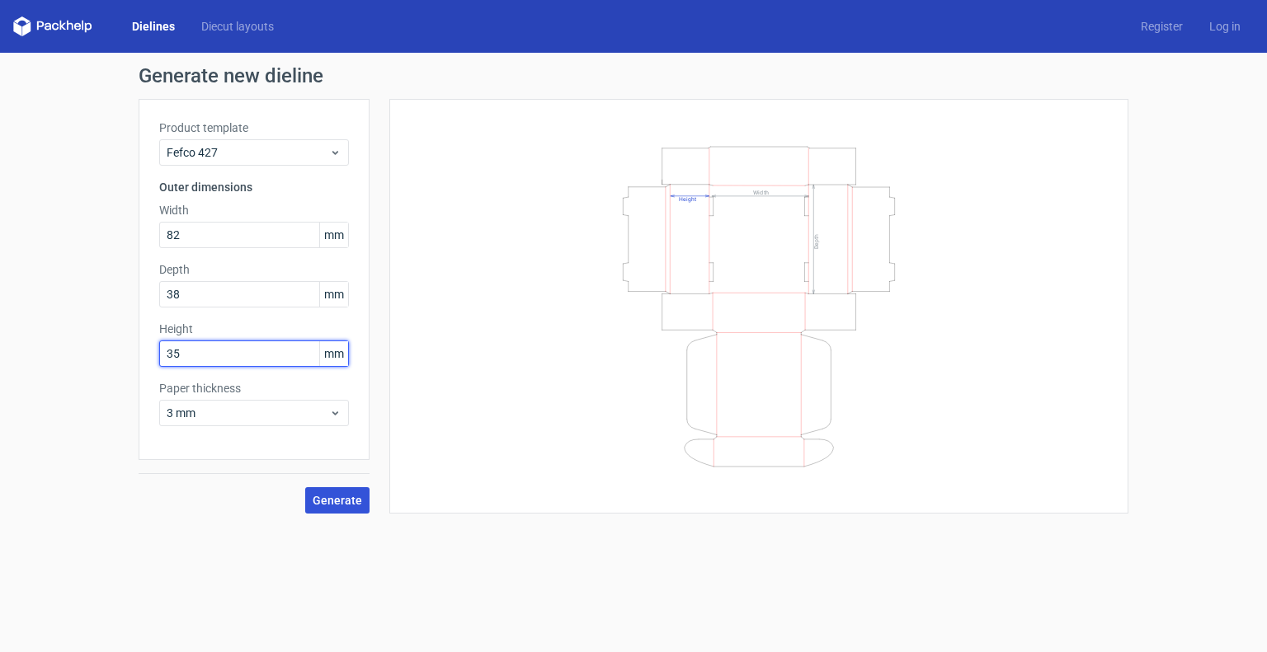
type input "35"
click at [331, 503] on span "Generate" at bounding box center [337, 501] width 49 height 12
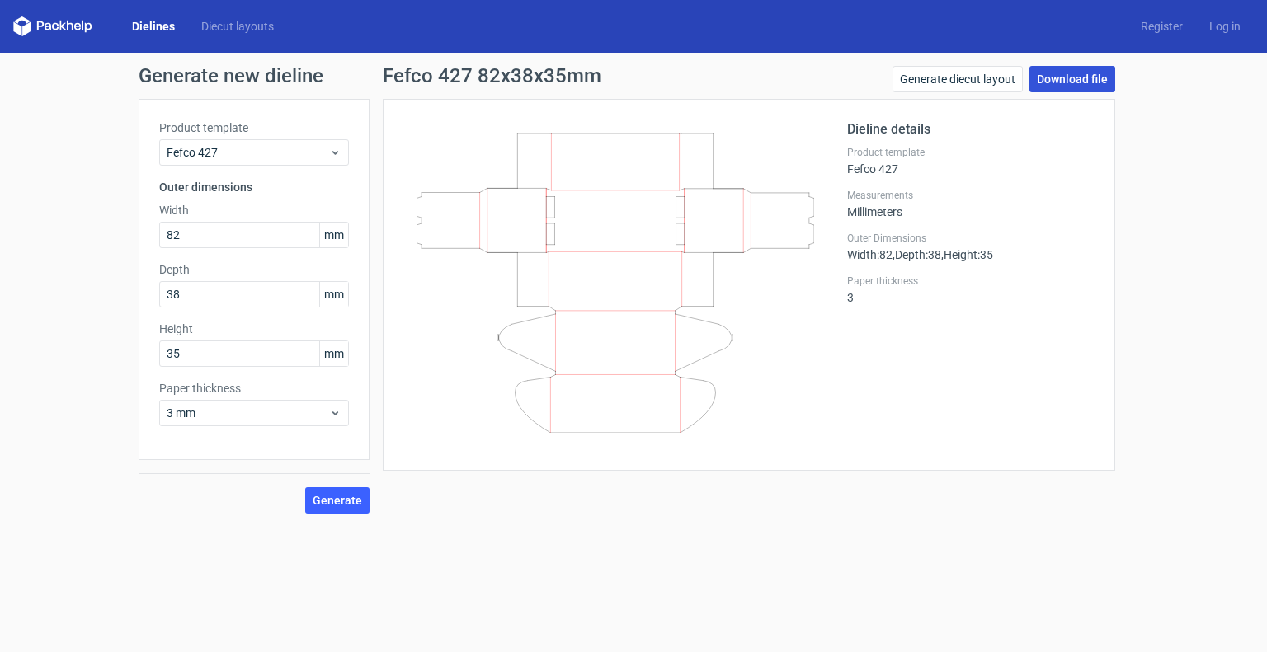
click at [1059, 78] on link "Download file" at bounding box center [1072, 79] width 86 height 26
